Goal: Transaction & Acquisition: Purchase product/service

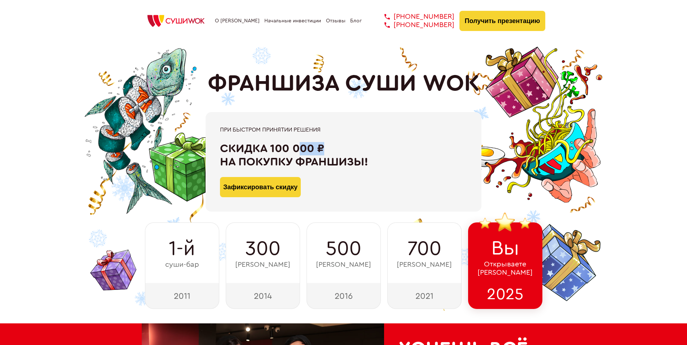
drag, startPoint x: 301, startPoint y: 147, endPoint x: 358, endPoint y: 150, distance: 56.6
click at [358, 150] on div "Скидка 100 000 ₽ на покупку франшизы!" at bounding box center [343, 155] width 247 height 27
click at [346, 170] on div "Зафиксировать скидку" at bounding box center [343, 182] width 247 height 29
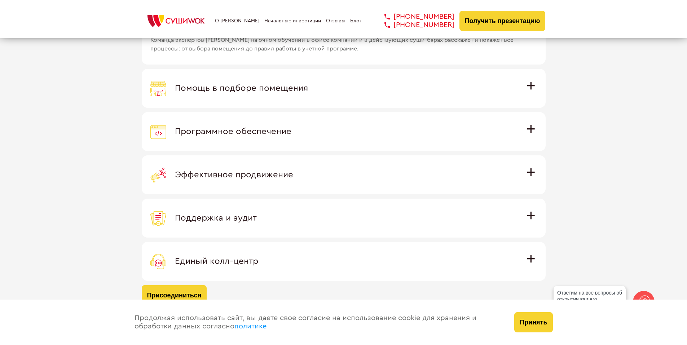
scroll to position [1982, 0]
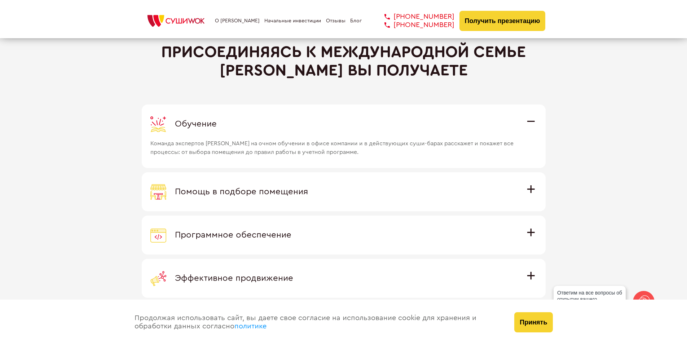
click at [535, 120] on div "Обучение" at bounding box center [343, 124] width 386 height 16
click at [0, 0] on input "Обучение Команда экспертов Суши Wok на очном обучении в офисе компании и в дейс…" at bounding box center [0, 0] width 0 height 0
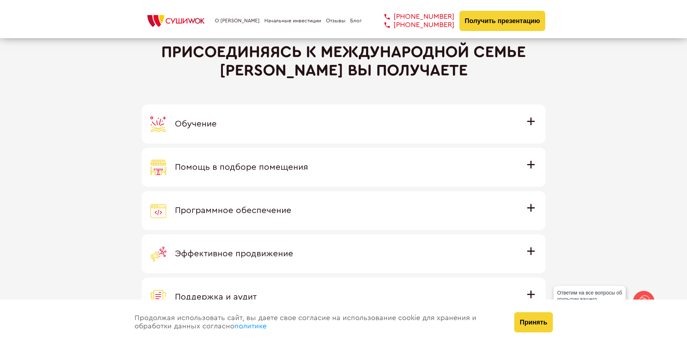
click at [527, 156] on label "Помощь в подборе помещения Наши специалисты оценят варианты помещения в вашем г…" at bounding box center [344, 167] width 404 height 39
click at [0, 0] on input "Помощь в подборе помещения Наши специалисты оценят варианты помещения в вашем г…" at bounding box center [0, 0] width 0 height 0
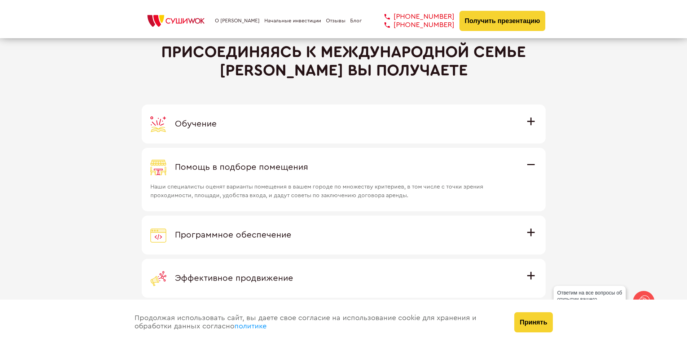
click at [527, 156] on label "Помощь в подборе помещения Наши специалисты оценят варианты помещения в вашем г…" at bounding box center [344, 179] width 404 height 63
click at [0, 0] on input "Помощь в подборе помещения Наши специалисты оценят варианты помещения в вашем г…" at bounding box center [0, 0] width 0 height 0
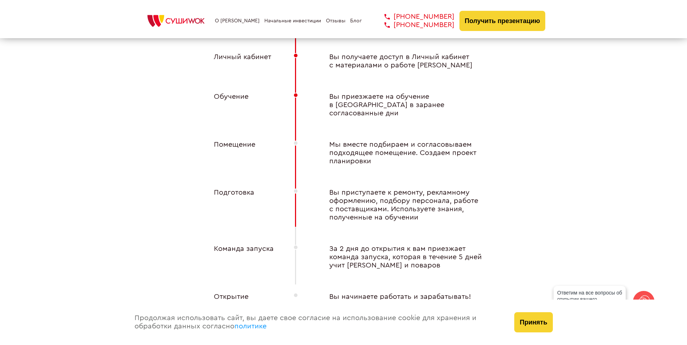
scroll to position [2569, 0]
